Goal: Information Seeking & Learning: Find specific fact

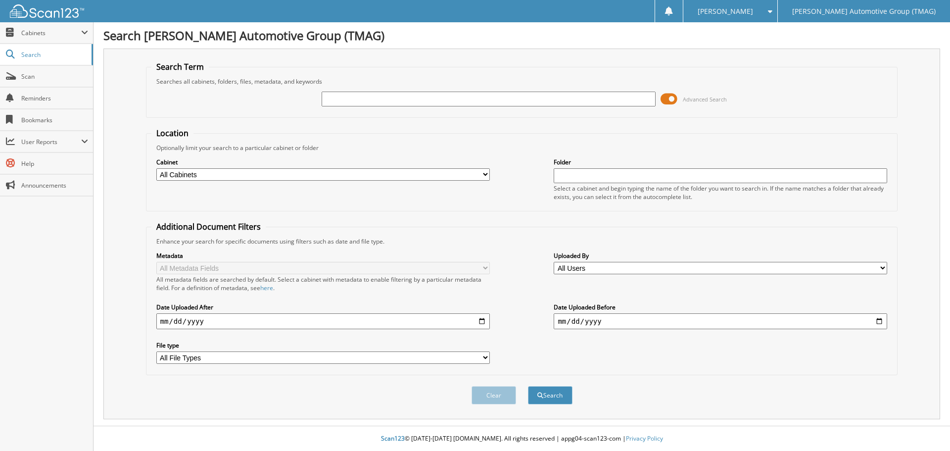
click at [323, 97] on input "text" at bounding box center [489, 99] width 334 height 15
type input "h26039"
click at [571, 394] on button "Search" at bounding box center [550, 395] width 45 height 18
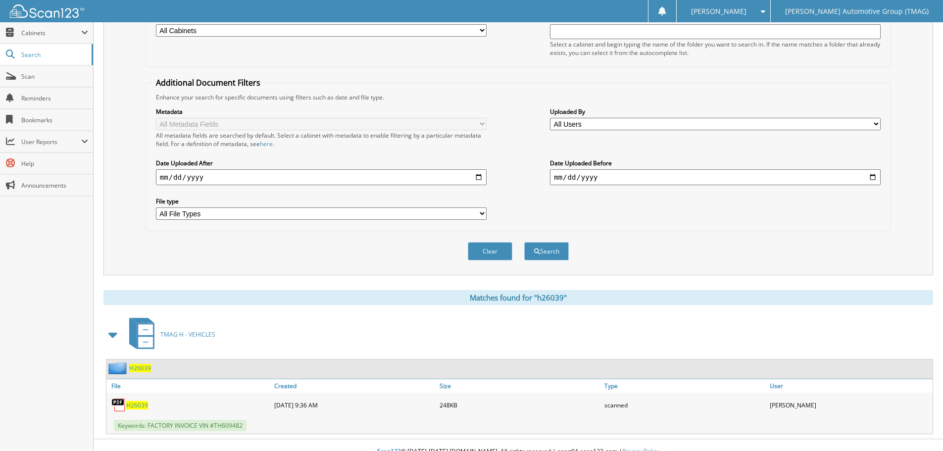
scroll to position [148, 0]
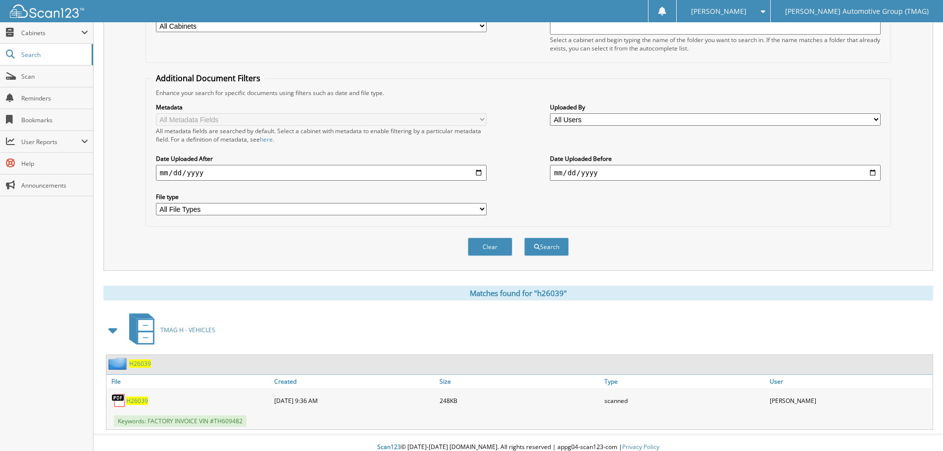
click at [138, 360] on span "H26039" at bounding box center [140, 363] width 22 height 8
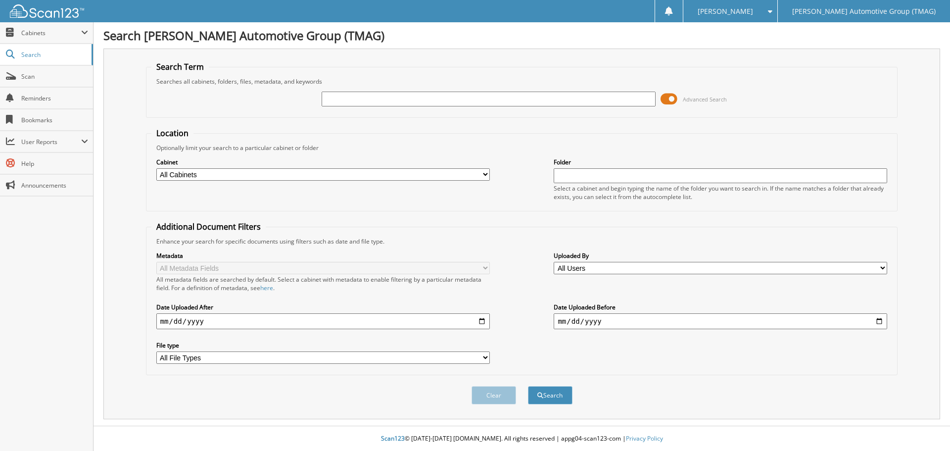
click at [335, 97] on input "text" at bounding box center [489, 99] width 334 height 15
type input "f26039"
click at [528, 386] on button "Search" at bounding box center [550, 395] width 45 height 18
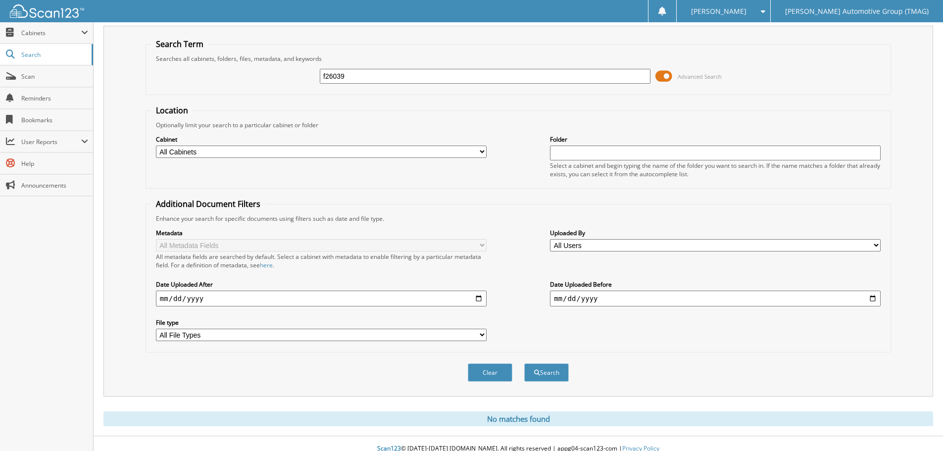
scroll to position [33, 0]
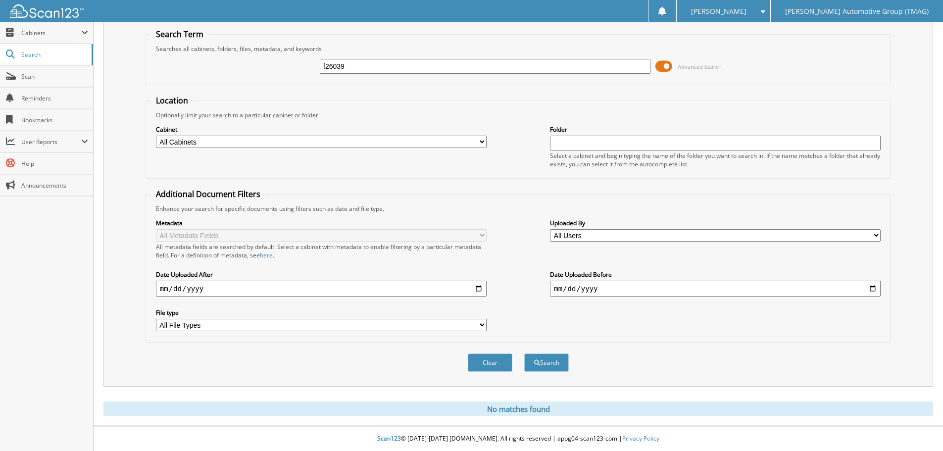
drag, startPoint x: 350, startPoint y: 66, endPoint x: 287, endPoint y: 59, distance: 63.2
click at [287, 59] on div "f26039 Advanced Search" at bounding box center [518, 66] width 734 height 27
type input "h26039"
click at [524, 353] on button "Search" at bounding box center [546, 362] width 45 height 18
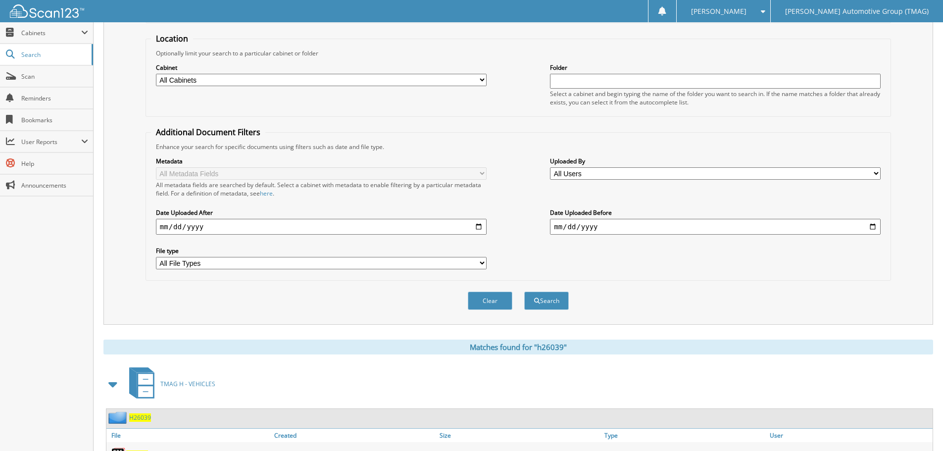
scroll to position [157, 0]
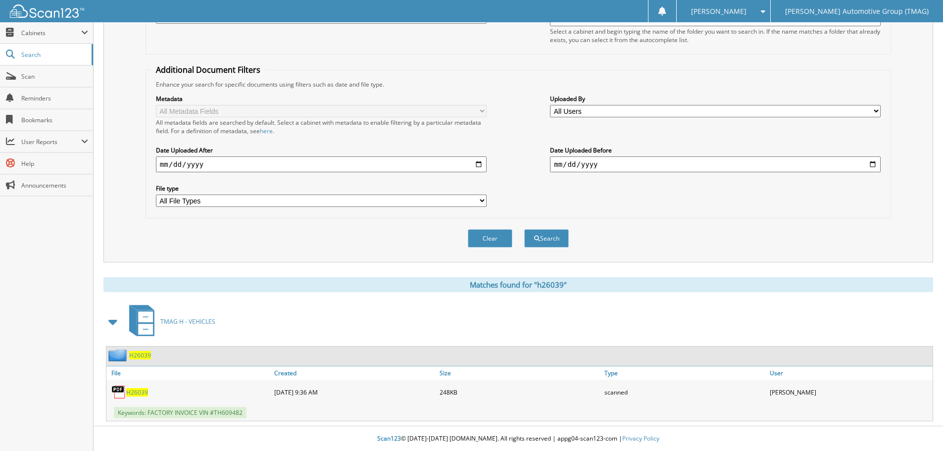
click at [146, 352] on span "H26039" at bounding box center [140, 355] width 22 height 8
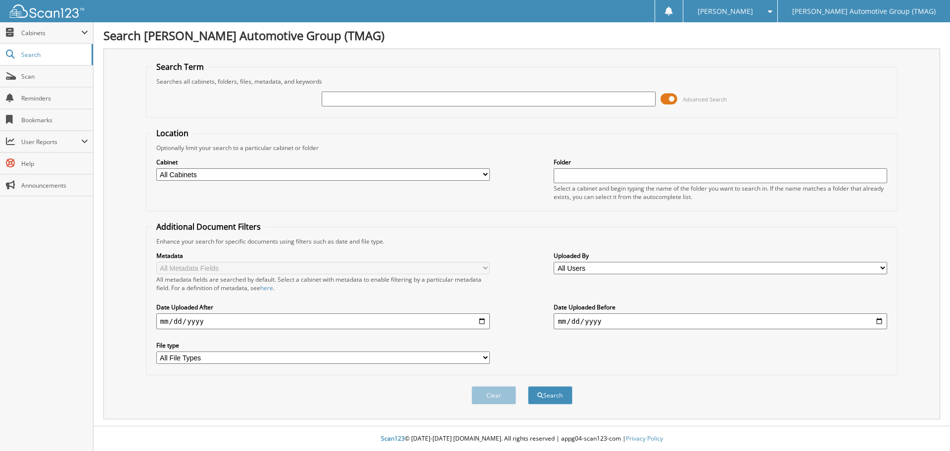
click at [330, 97] on input "text" at bounding box center [489, 99] width 334 height 15
type input "h26040"
click at [528, 386] on button "Search" at bounding box center [550, 395] width 45 height 18
